Goal: Task Accomplishment & Management: Manage account settings

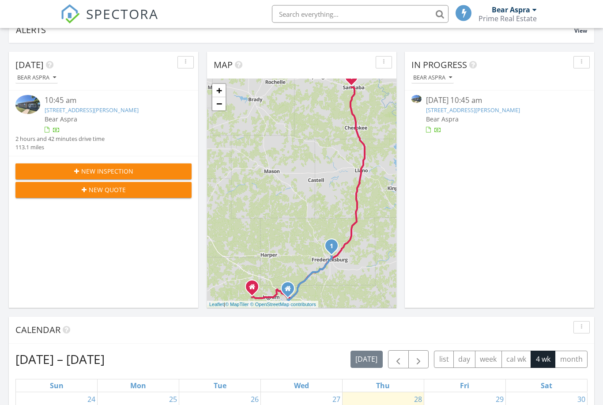
scroll to position [63, 0]
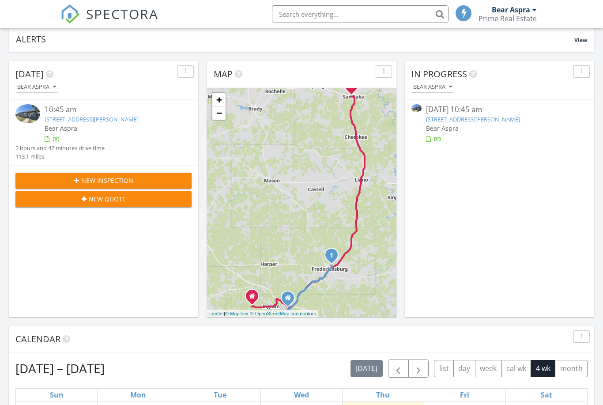
click at [483, 116] on link "113 Burkett Dr, San Saba, TX 76877" at bounding box center [473, 119] width 94 height 8
click at [476, 124] on div "Bear Aspra" at bounding box center [499, 128] width 147 height 9
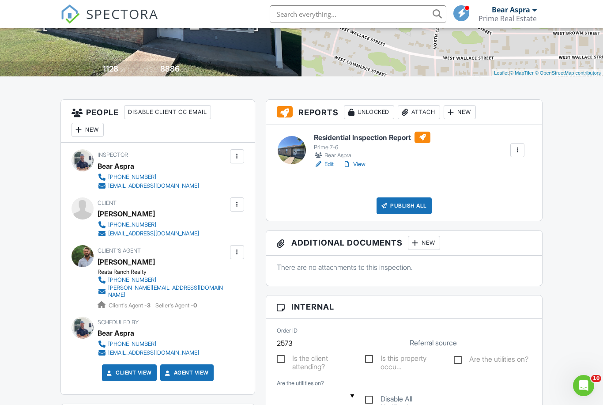
scroll to position [159, 0]
click at [237, 253] on div at bounding box center [237, 252] width 9 height 9
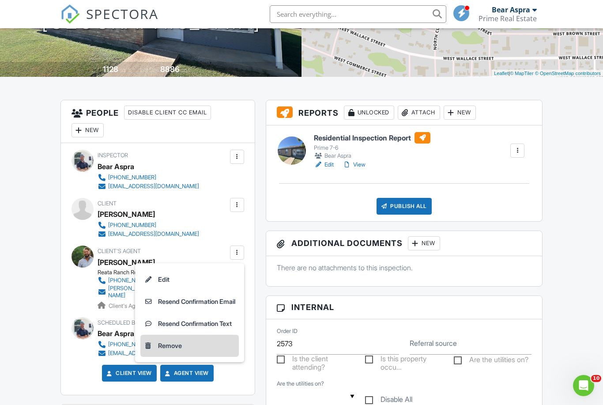
click at [176, 346] on li "Remove" at bounding box center [189, 346] width 98 height 22
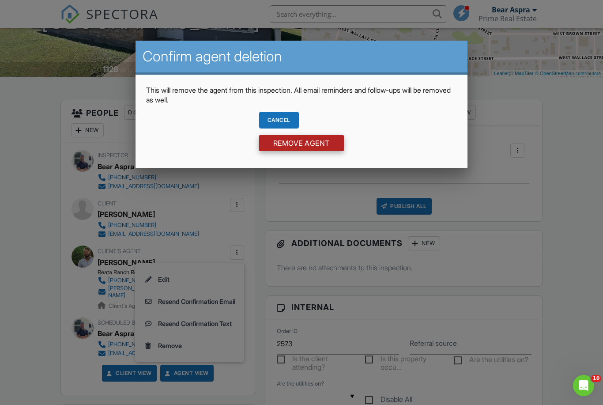
click at [325, 145] on input "Remove Agent" at bounding box center [301, 143] width 85 height 16
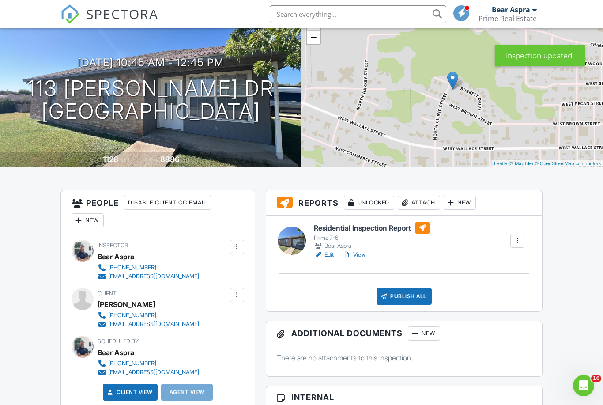
scroll to position [68, 0]
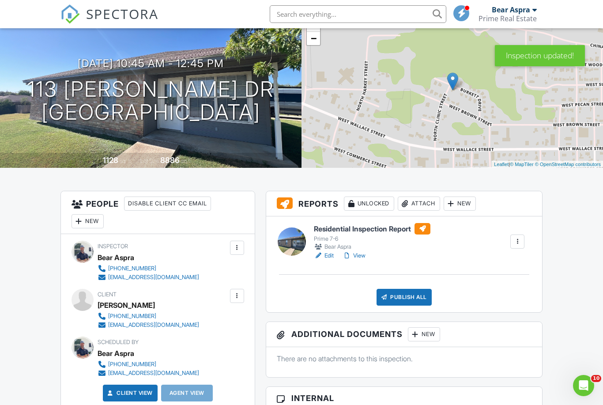
click at [82, 224] on div at bounding box center [79, 221] width 9 height 9
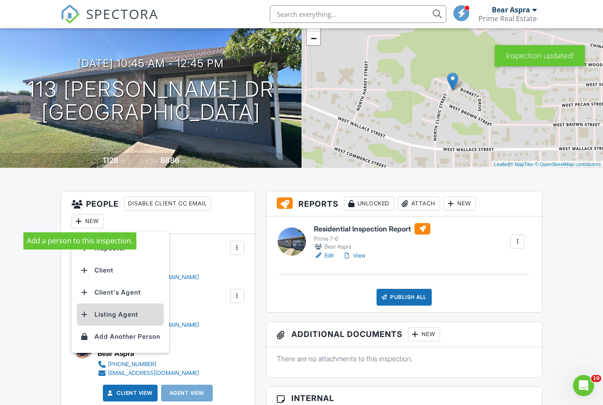
click at [99, 317] on li "Listing Agent" at bounding box center [120, 314] width 87 height 22
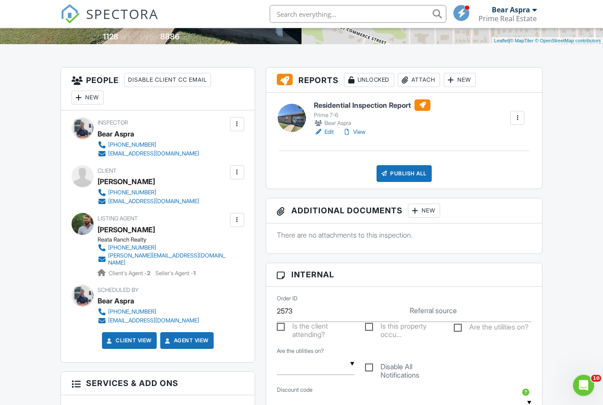
scroll to position [192, 0]
click at [416, 174] on div "Publish All" at bounding box center [404, 173] width 55 height 17
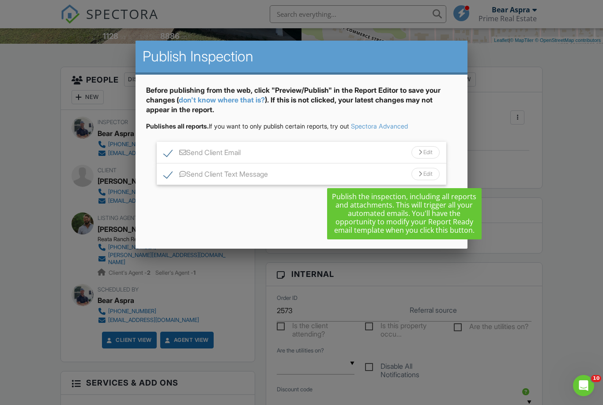
click at [430, 222] on div "Send All" at bounding box center [410, 224] width 71 height 16
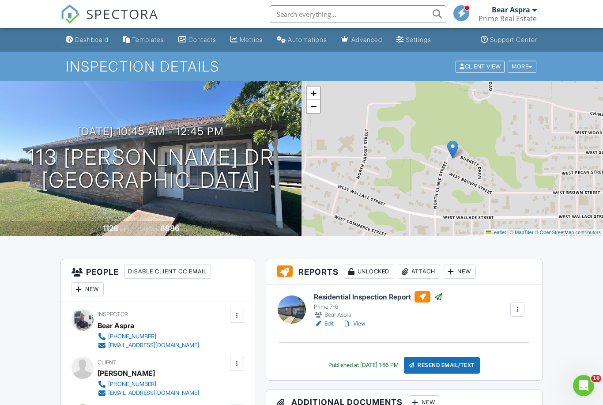
click at [87, 40] on div "Dashboard" at bounding box center [92, 40] width 34 height 8
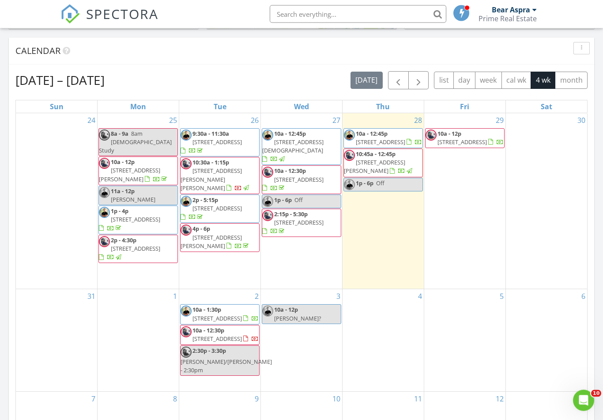
scroll to position [351, 0]
